Goal: Task Accomplishment & Management: Complete application form

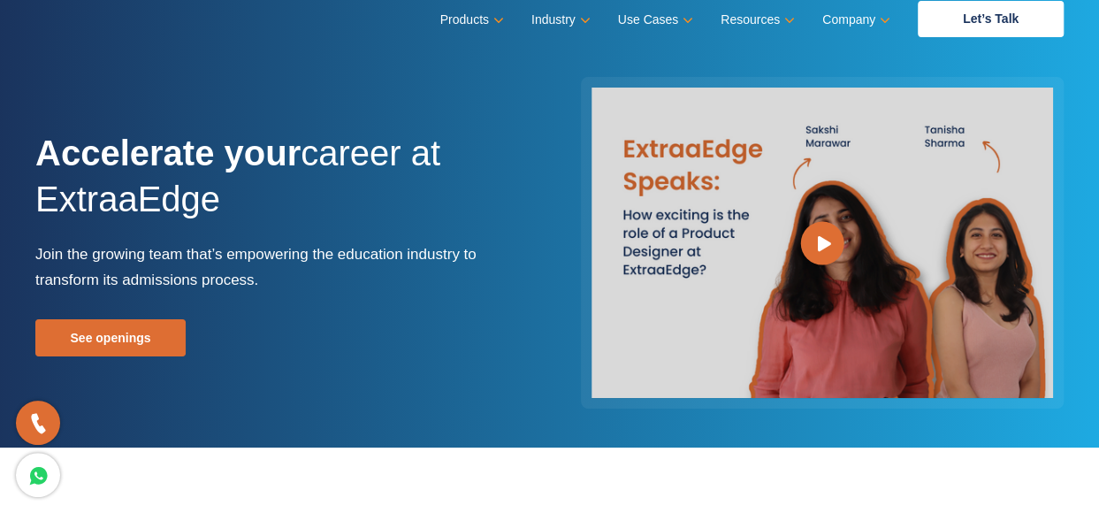
scroll to position [14, 0]
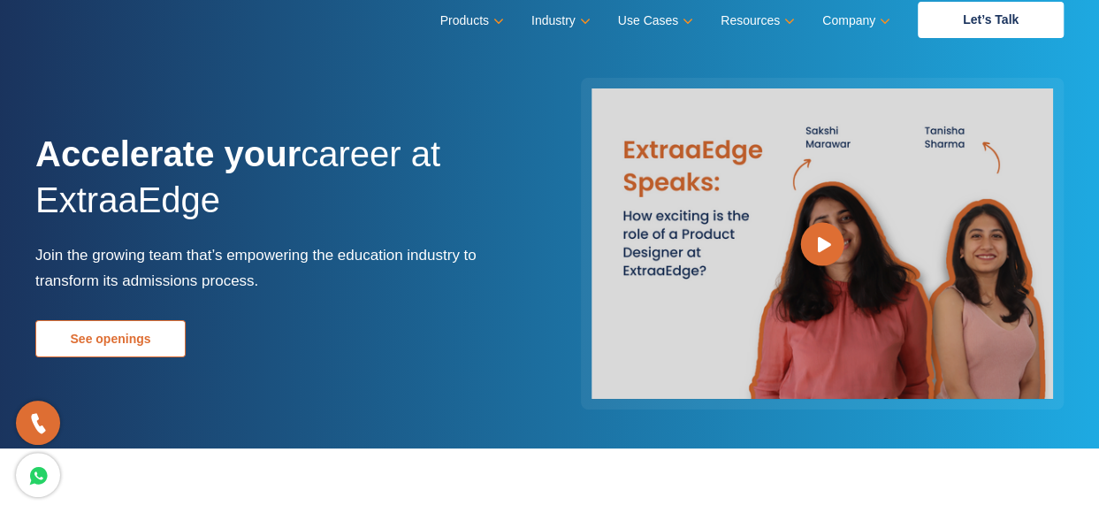
click at [159, 347] on link "See openings" at bounding box center [110, 338] width 150 height 37
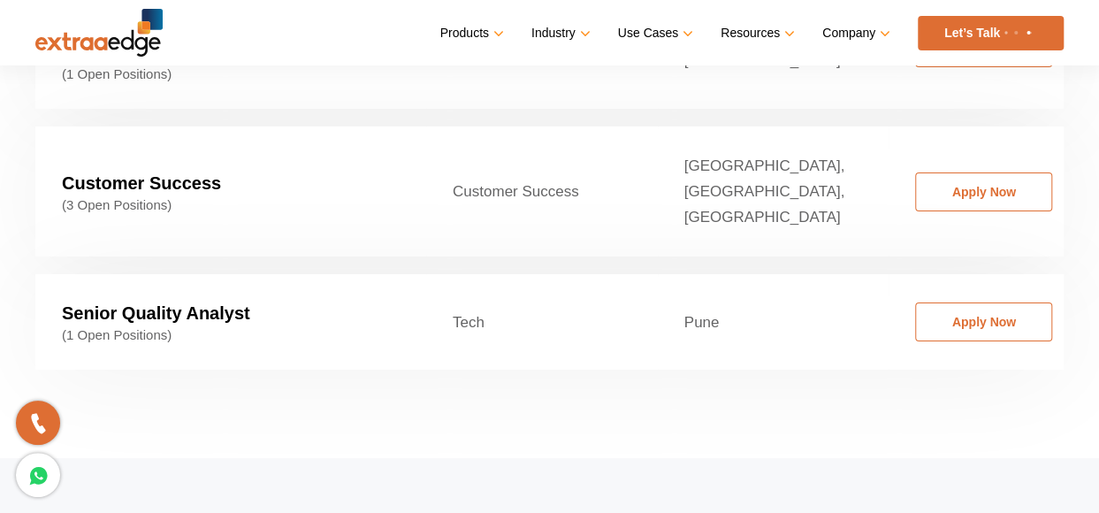
scroll to position [3041, 0]
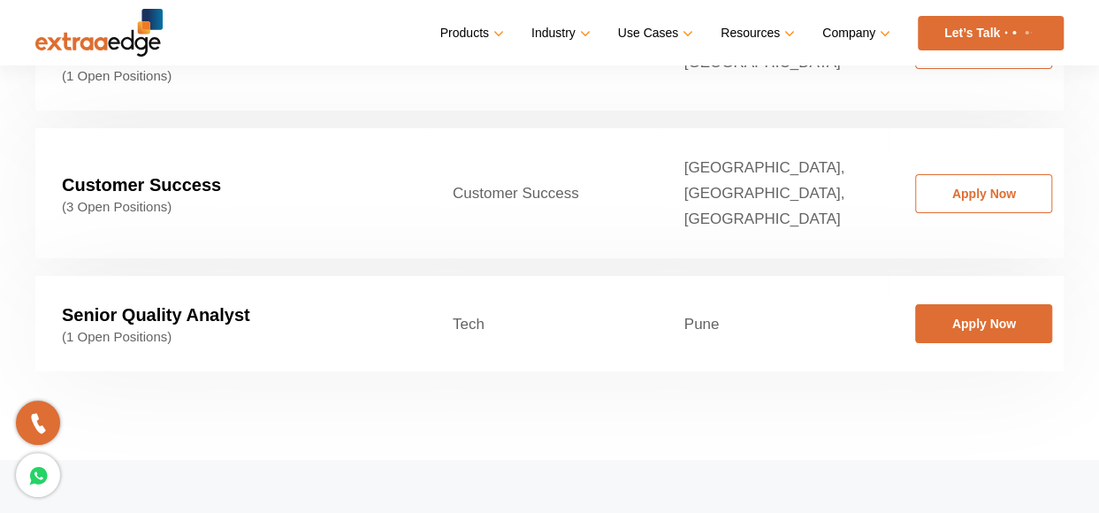
click at [975, 304] on link "Apply Now" at bounding box center [983, 323] width 137 height 39
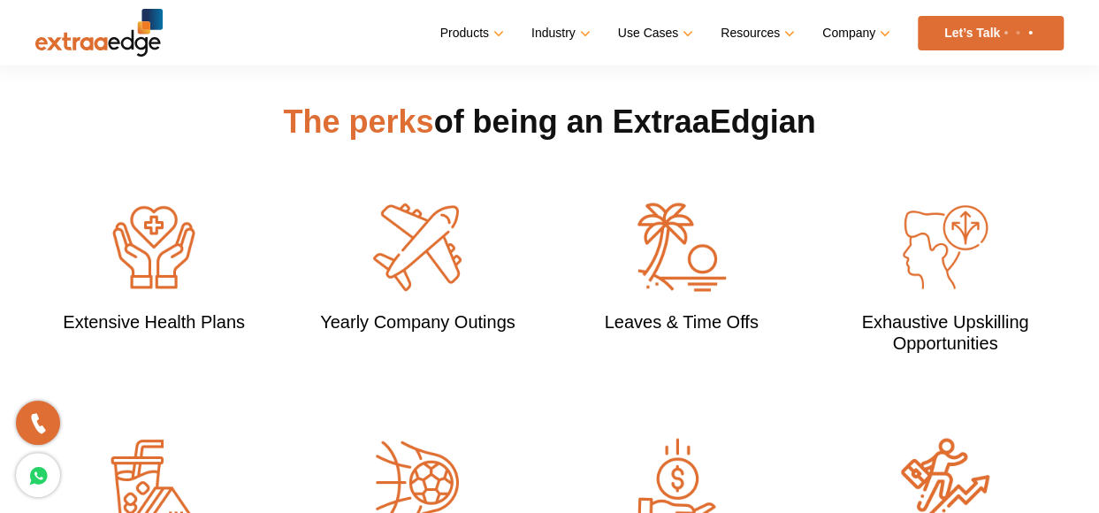
scroll to position [1480, 0]
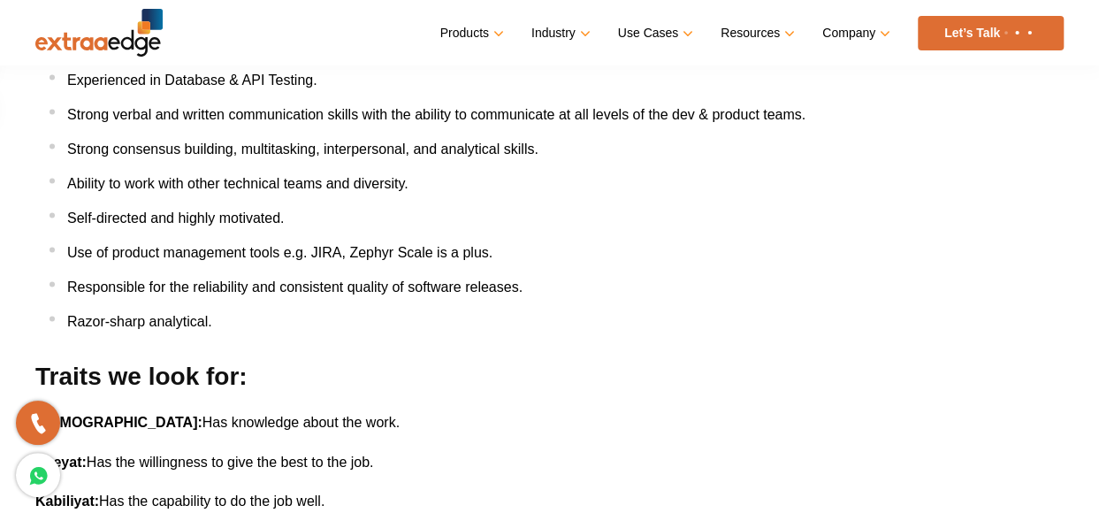
scroll to position [1141, 0]
